Goal: Ask a question

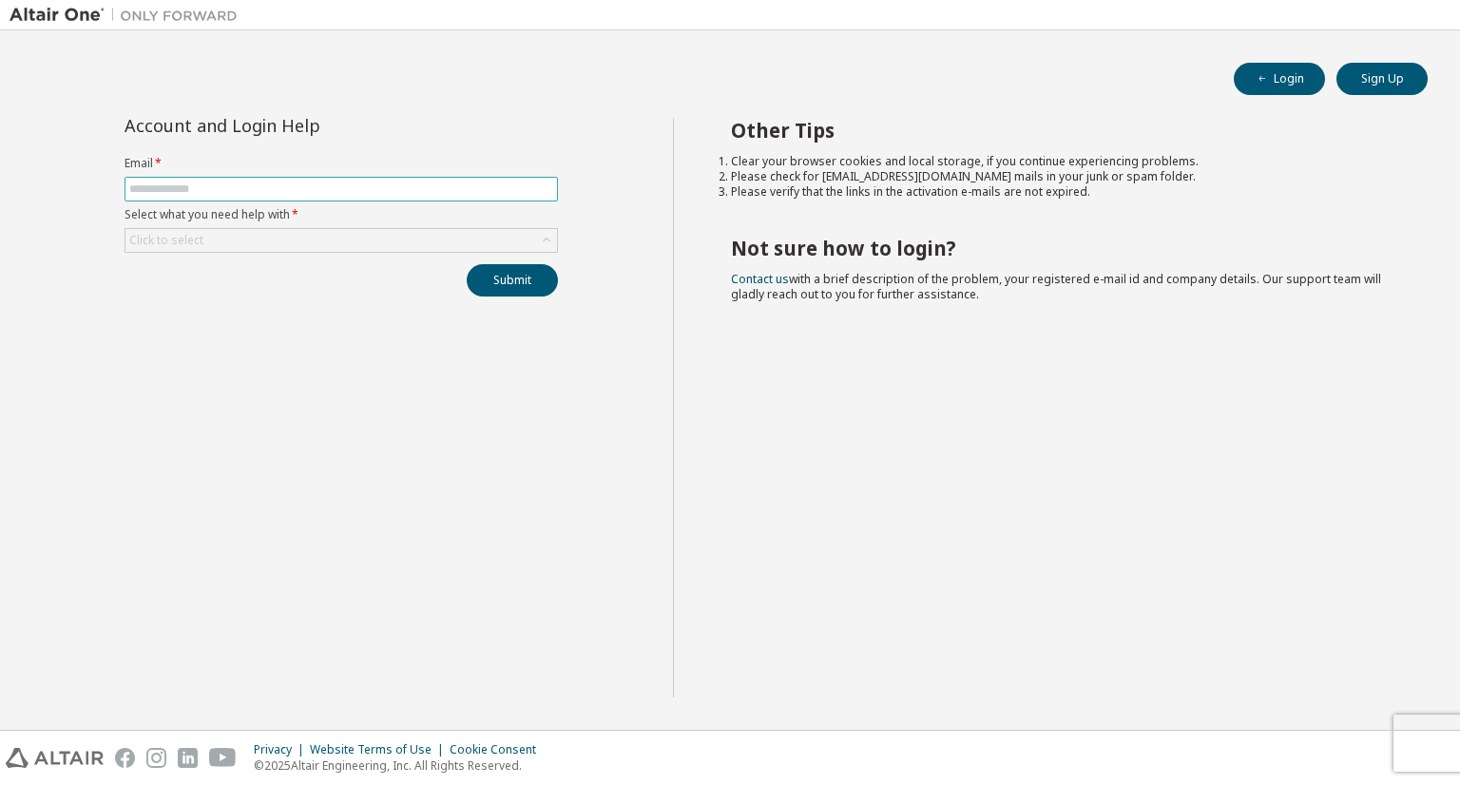
click at [418, 182] on input "text" at bounding box center [341, 189] width 424 height 15
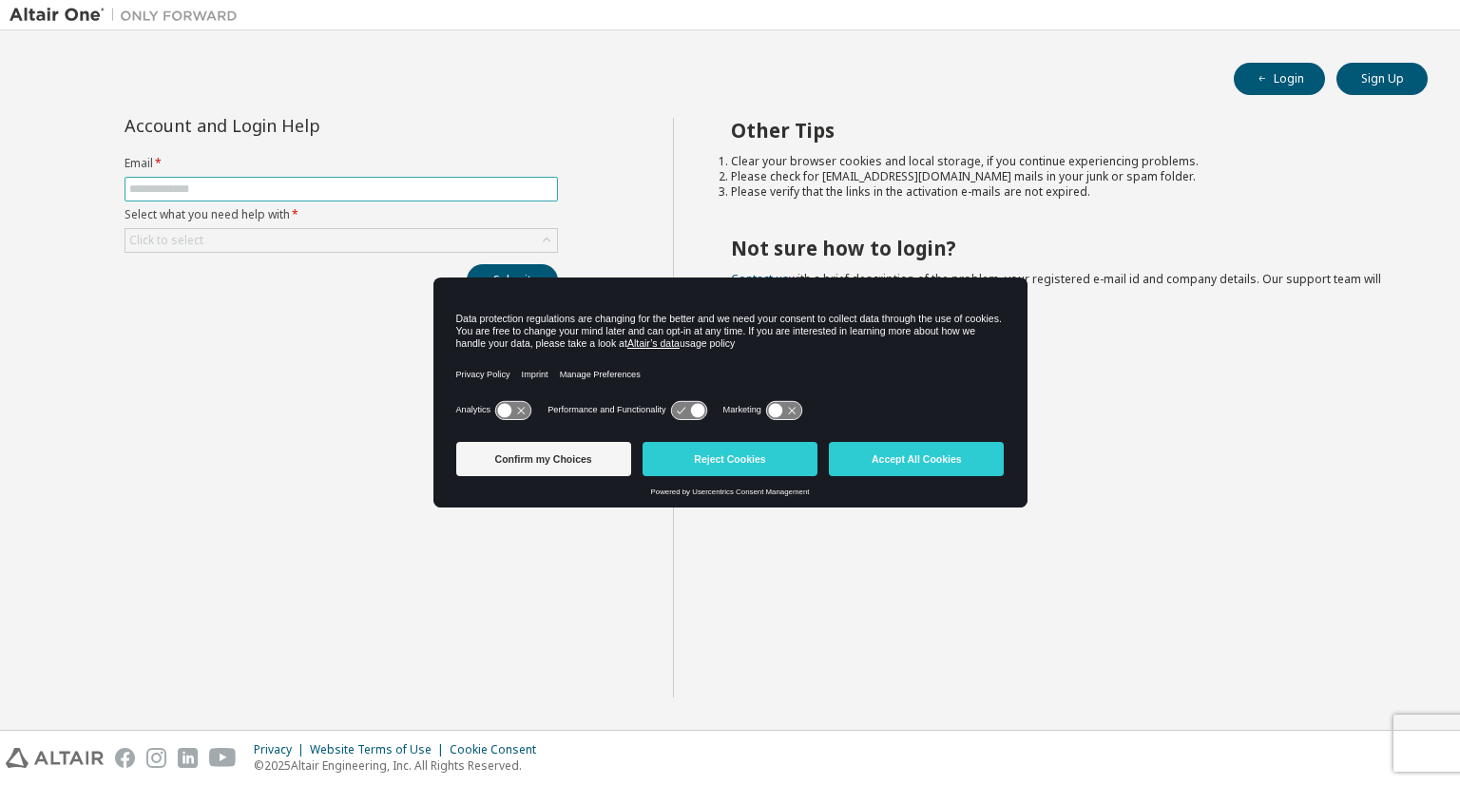
click at [418, 182] on input "text" at bounding box center [341, 189] width 424 height 15
click at [861, 455] on button "Accept All Cookies" at bounding box center [916, 459] width 175 height 34
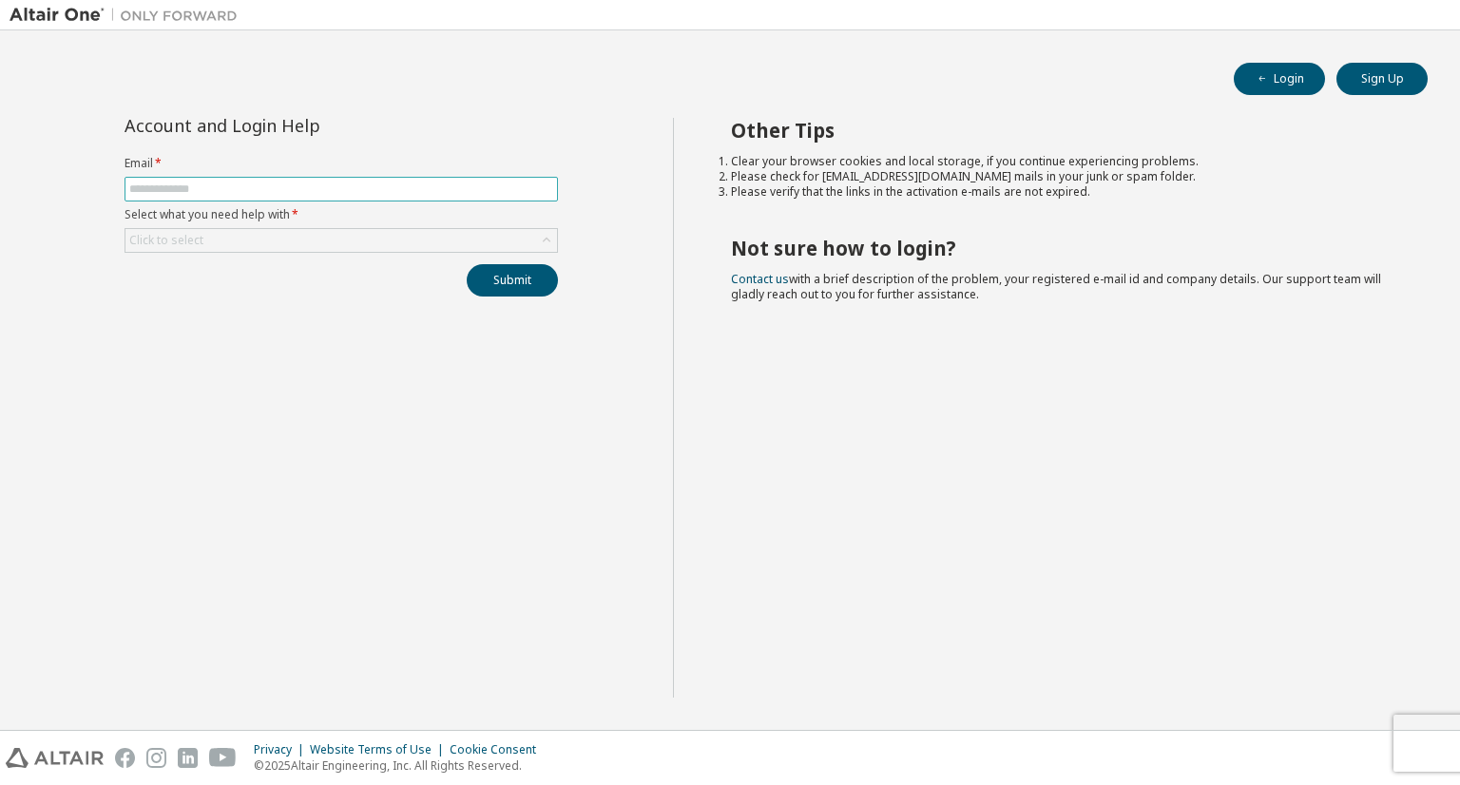
click at [423, 191] on input "text" at bounding box center [341, 189] width 424 height 15
type input "*"
type input "**********"
click at [439, 240] on div "Click to select" at bounding box center [342, 240] width 432 height 23
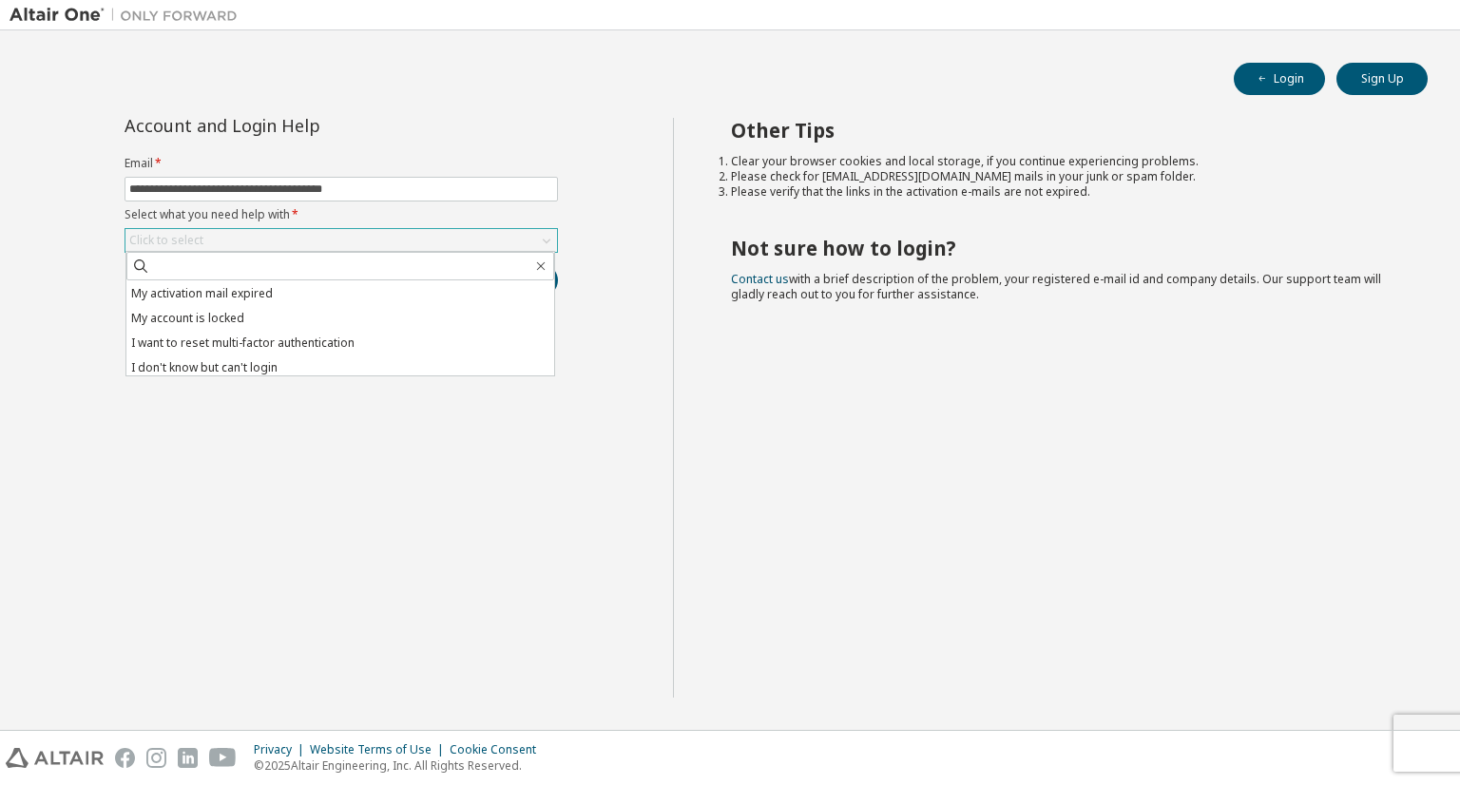
scroll to position [53, 0]
click at [270, 353] on li "I don't know but can't login" at bounding box center [340, 363] width 428 height 25
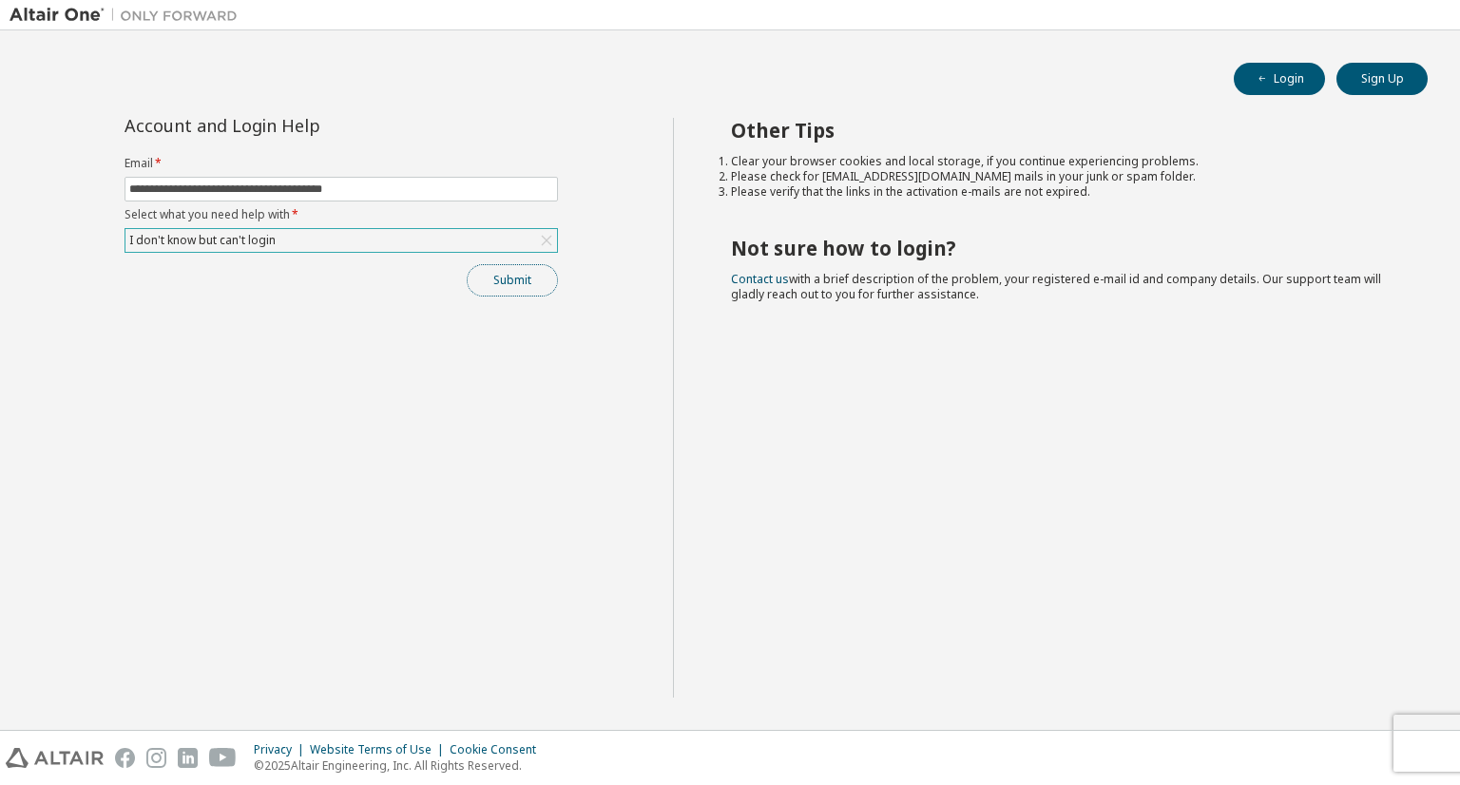
click at [486, 278] on button "Submit" at bounding box center [512, 280] width 91 height 32
